Goal: Task Accomplishment & Management: Manage account settings

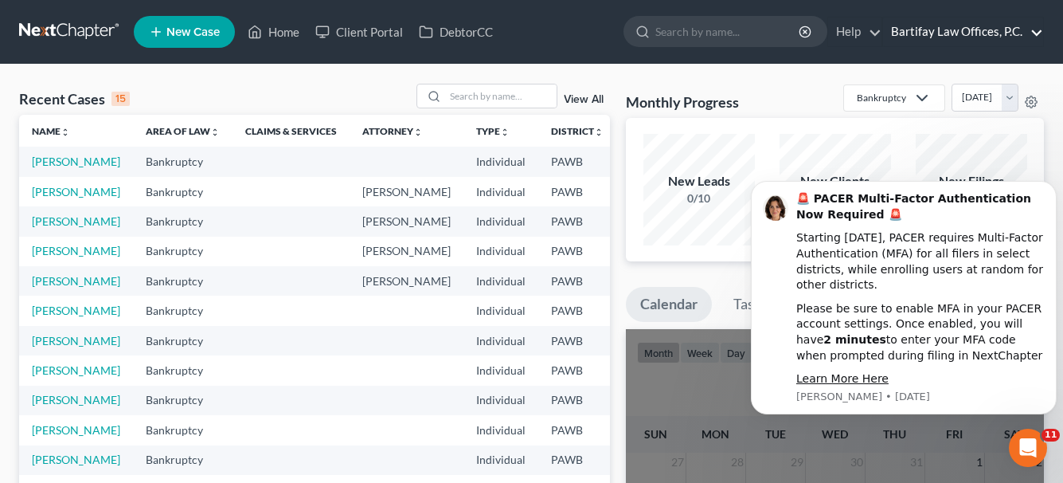
click at [919, 26] on link "Bartifay Law Offices, P.C." at bounding box center [963, 32] width 160 height 29
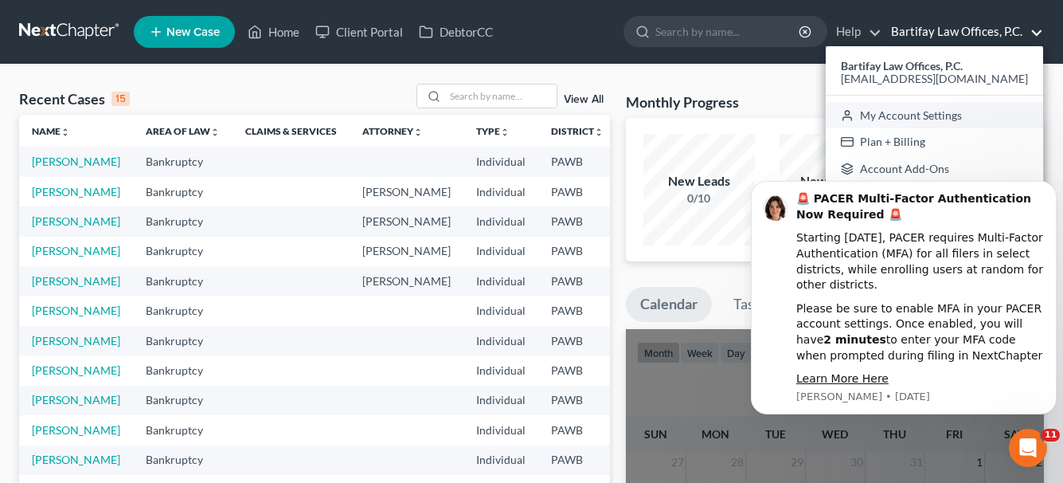
click at [950, 117] on link "My Account Settings" at bounding box center [934, 115] width 217 height 27
select select "24"
select select "39"
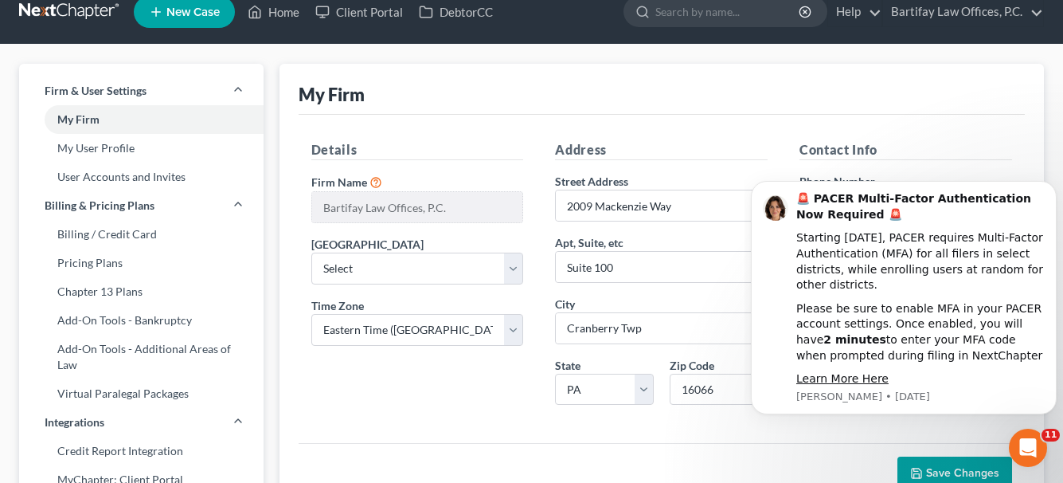
scroll to position [159, 0]
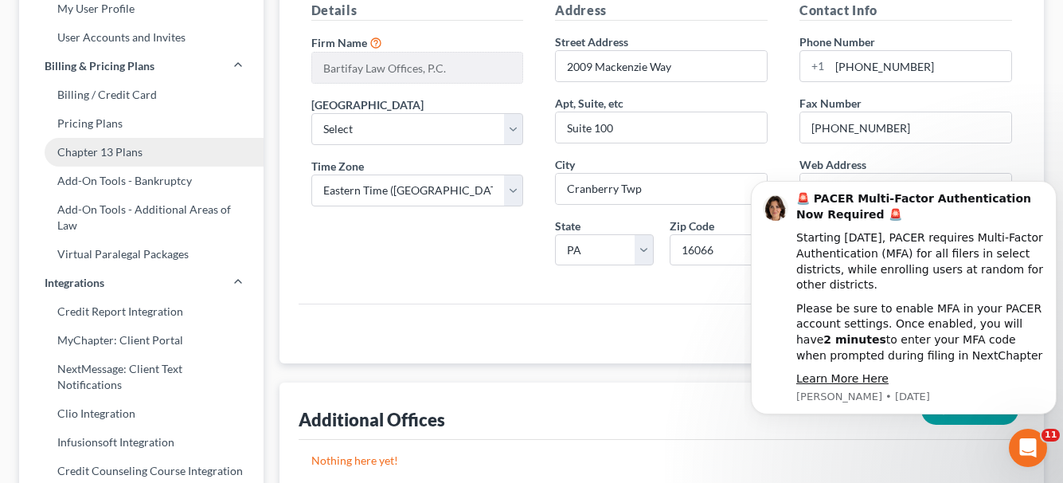
click at [110, 148] on link "Chapter 13 Plans" at bounding box center [141, 152] width 245 height 29
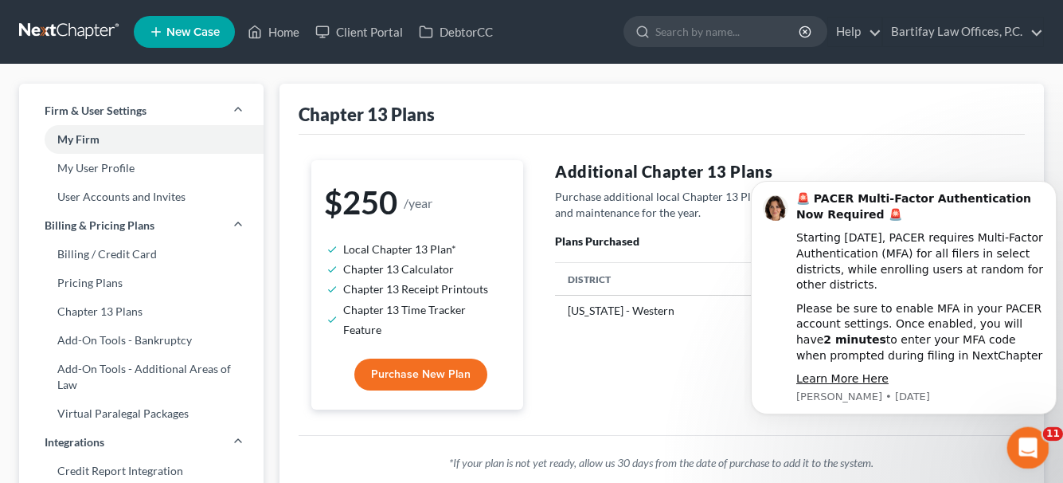
click at [1029, 441] on icon "Open Intercom Messenger" at bounding box center [1026, 446] width 26 height 26
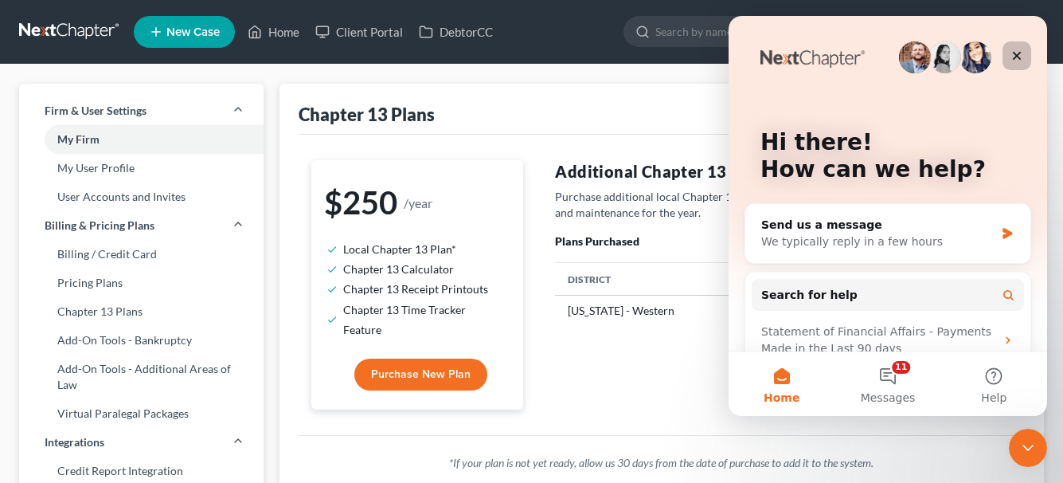
click at [1019, 53] on icon "Close" at bounding box center [1017, 56] width 9 height 9
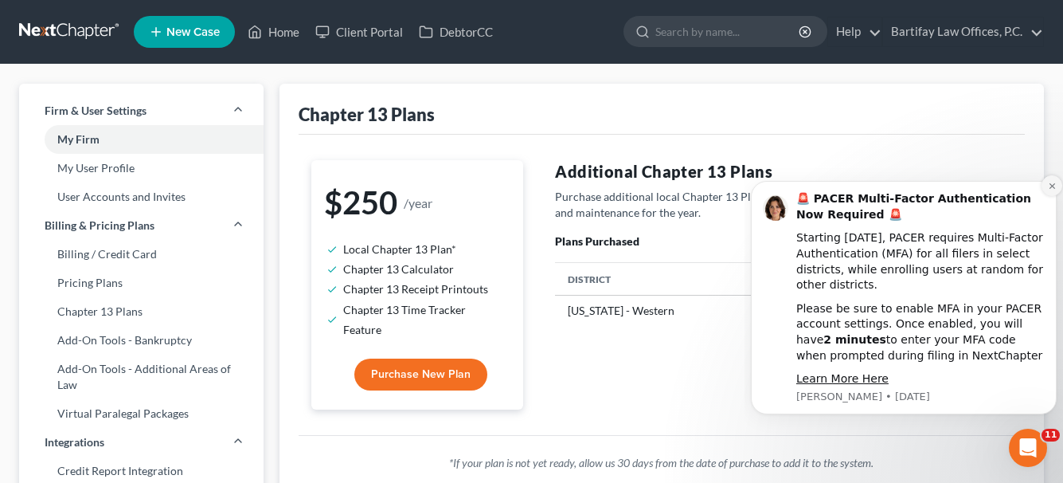
click at [1052, 185] on icon "Dismiss notification" at bounding box center [1052, 186] width 6 height 6
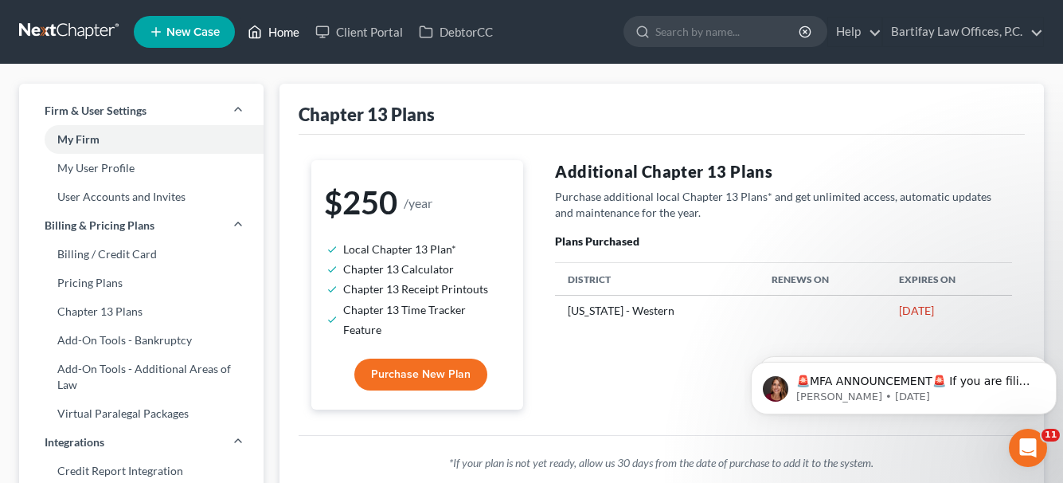
click at [290, 31] on link "Home" at bounding box center [274, 32] width 68 height 29
